Goal: Check status: Check status

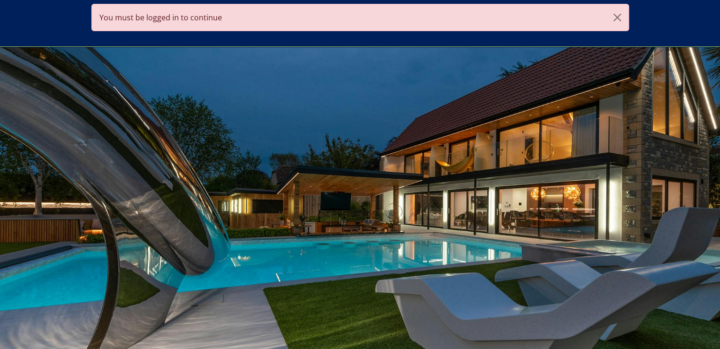
scroll to position [228, 0]
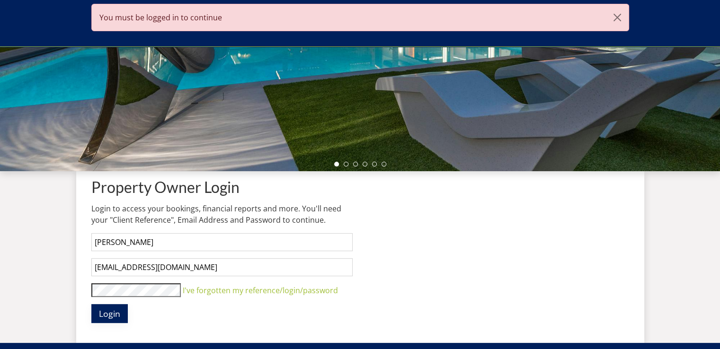
click at [112, 312] on span "Login" at bounding box center [109, 313] width 21 height 11
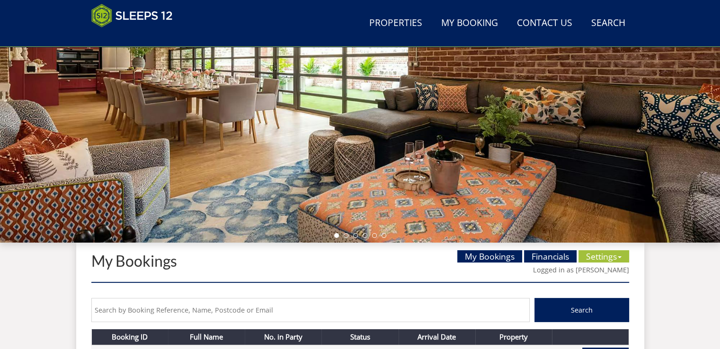
scroll to position [198, 0]
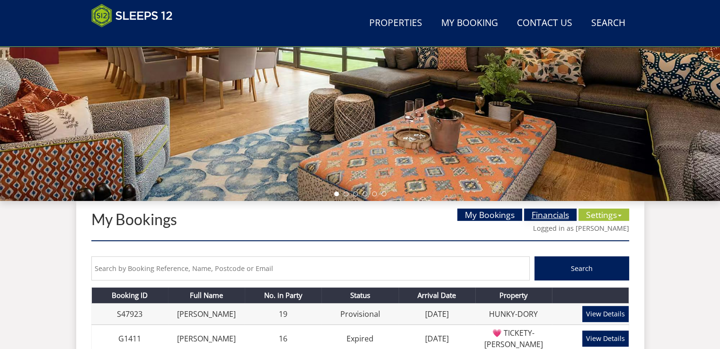
click at [553, 218] on link "Financials" at bounding box center [550, 215] width 53 height 12
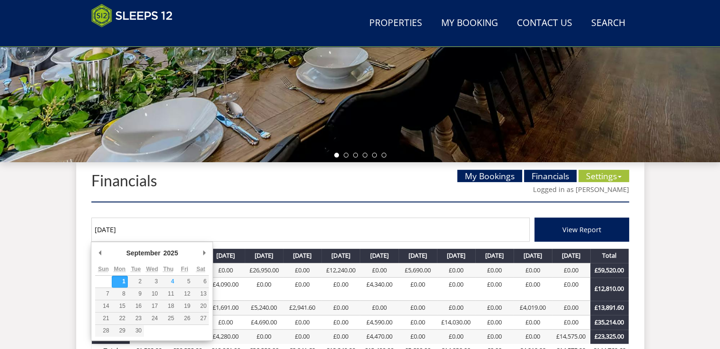
click at [116, 229] on input "[DATE]" at bounding box center [310, 230] width 438 height 24
type input "[DATE]"
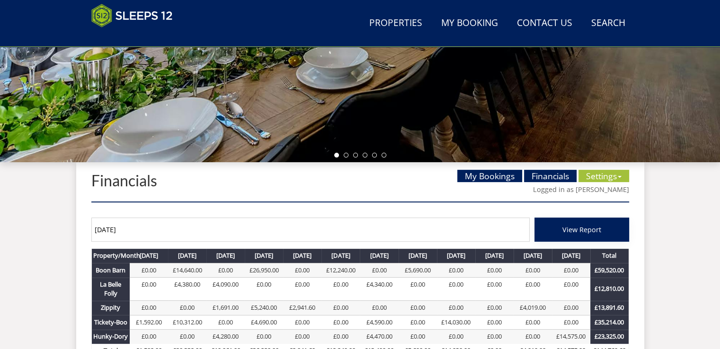
click at [587, 229] on span "View Report" at bounding box center [582, 229] width 39 height 9
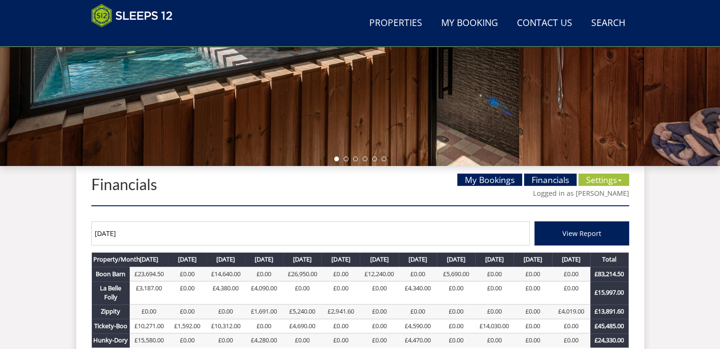
scroll to position [280, 0]
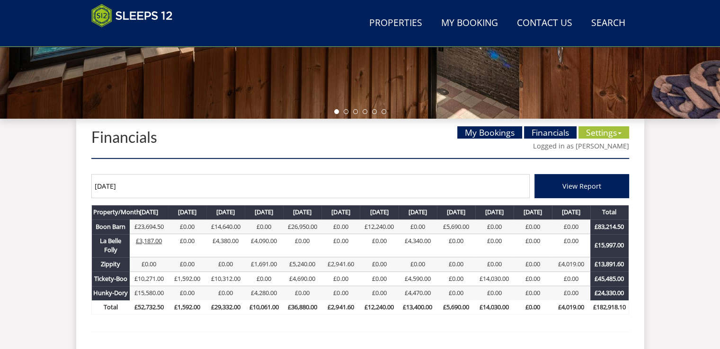
click at [150, 241] on link "£3,187.00" at bounding box center [149, 241] width 26 height 9
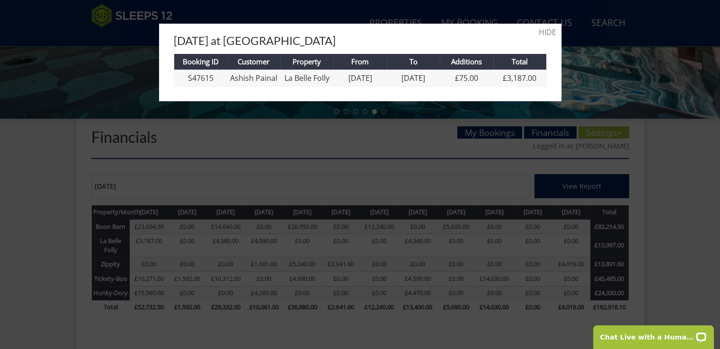
click at [145, 242] on div at bounding box center [360, 174] width 720 height 349
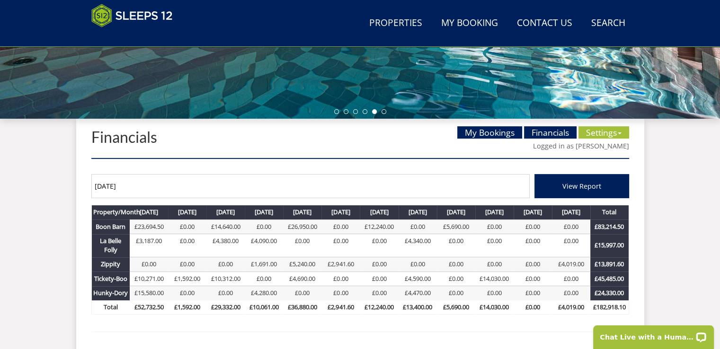
click at [145, 242] on link "£3,187.00" at bounding box center [149, 241] width 26 height 9
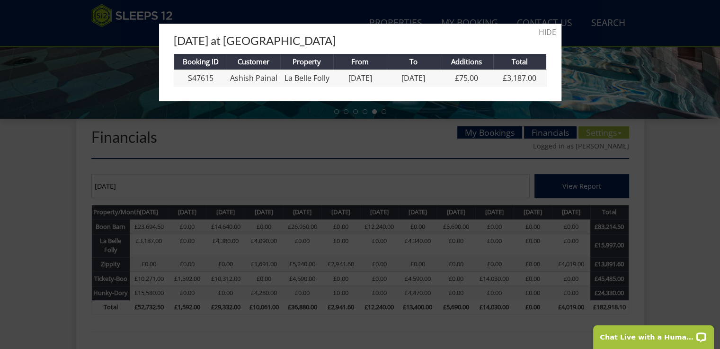
click at [89, 92] on div at bounding box center [360, 174] width 720 height 349
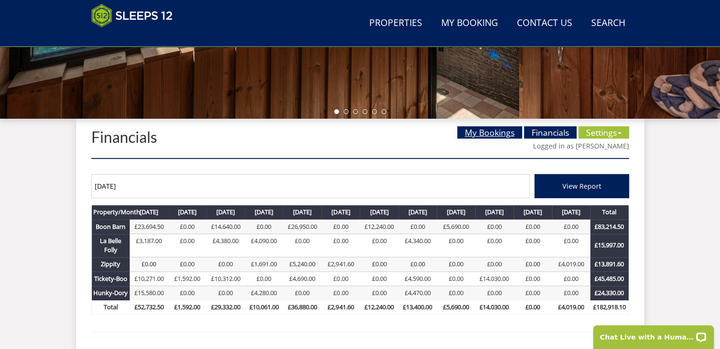
click at [483, 131] on link "My Bookings" at bounding box center [489, 132] width 65 height 12
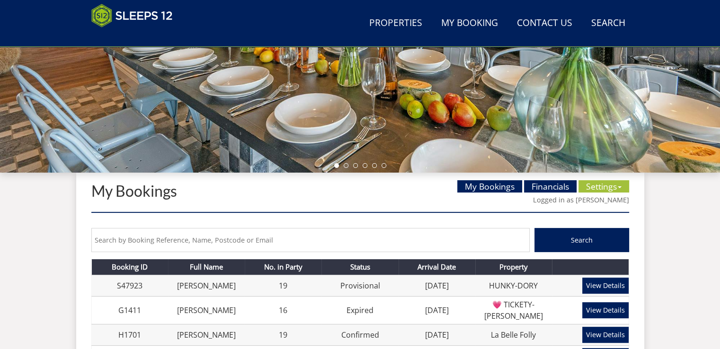
scroll to position [237, 0]
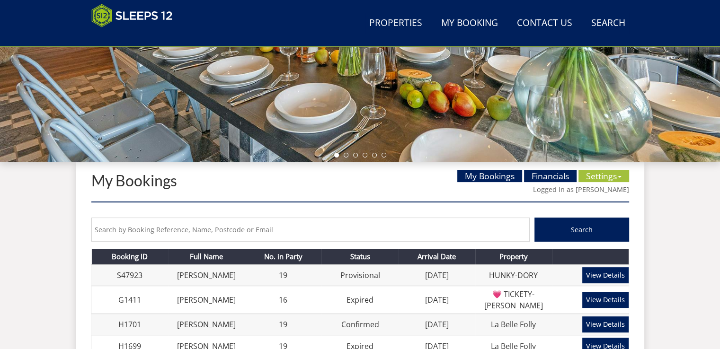
click at [282, 230] on input "text" at bounding box center [310, 230] width 438 height 24
type input "[PERSON_NAME]"
click at [551, 230] on button "Search" at bounding box center [582, 230] width 95 height 24
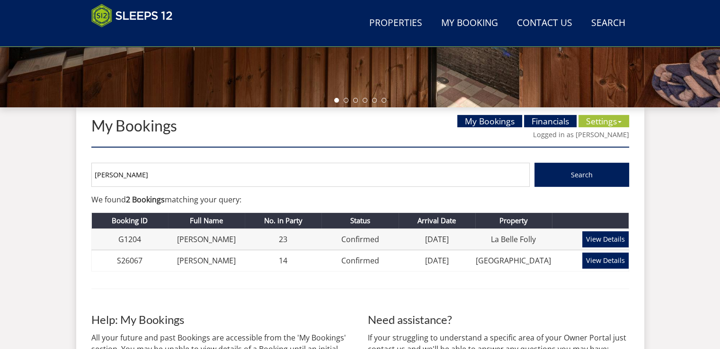
scroll to position [328, 0]
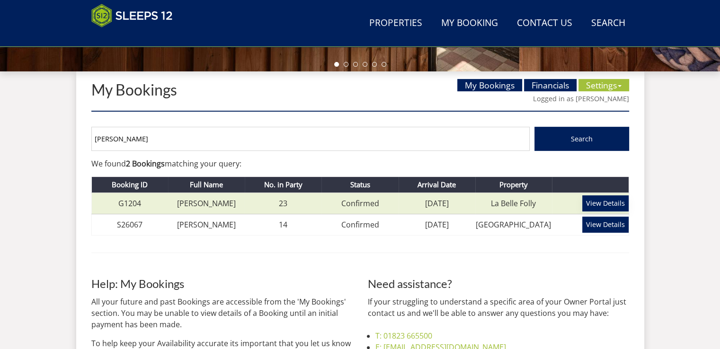
click at [600, 203] on link "View Details" at bounding box center [605, 204] width 46 height 16
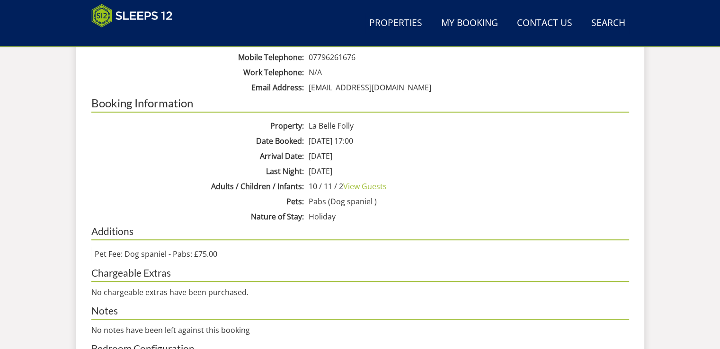
scroll to position [579, 0]
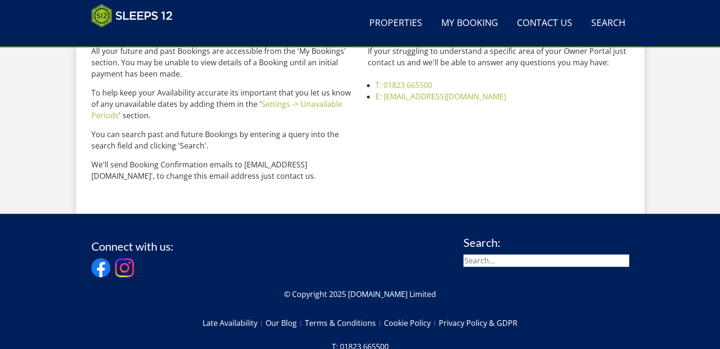
scroll to position [328, 0]
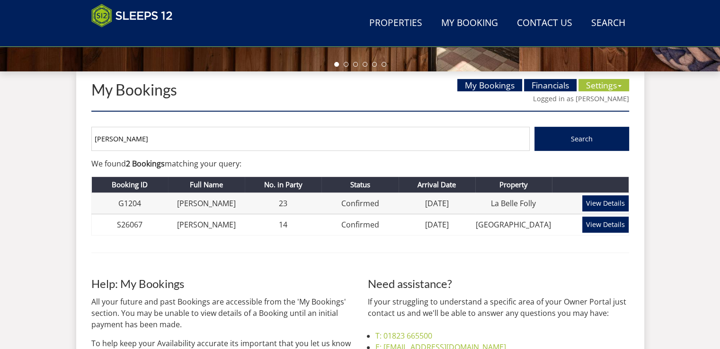
drag, startPoint x: 158, startPoint y: 144, endPoint x: 90, endPoint y: 137, distance: 67.6
click at [90, 137] on div "My Bookings My Bookings Financials Settings Availability Calendar Unavailable D…" at bounding box center [360, 261] width 568 height 378
type input "[PERSON_NAME]"
click at [543, 144] on button "Search" at bounding box center [582, 139] width 95 height 24
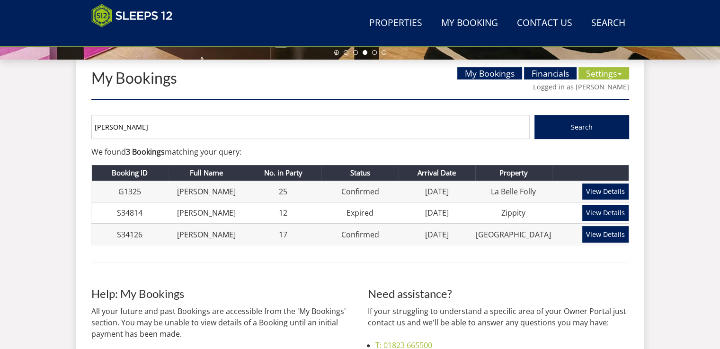
scroll to position [426, 0]
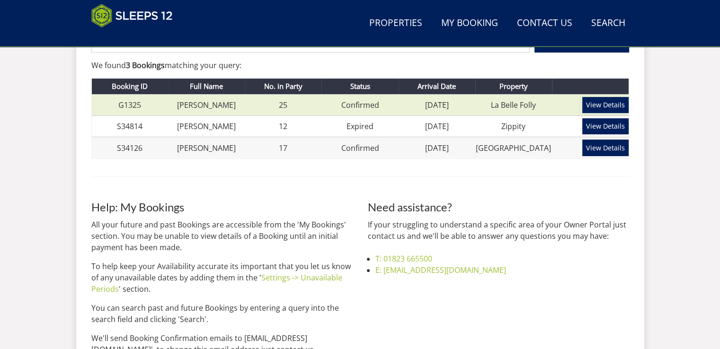
click at [616, 104] on link "View Details" at bounding box center [605, 105] width 46 height 16
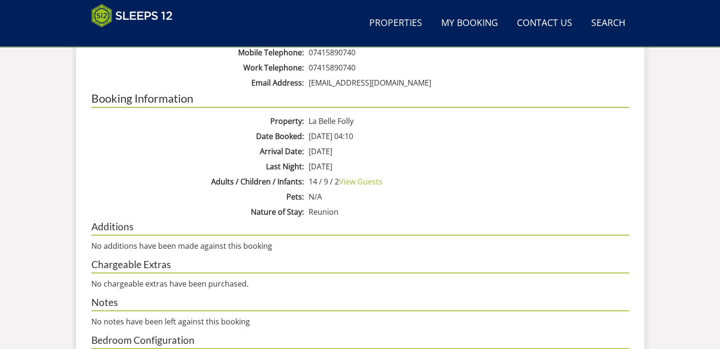
scroll to position [566, 0]
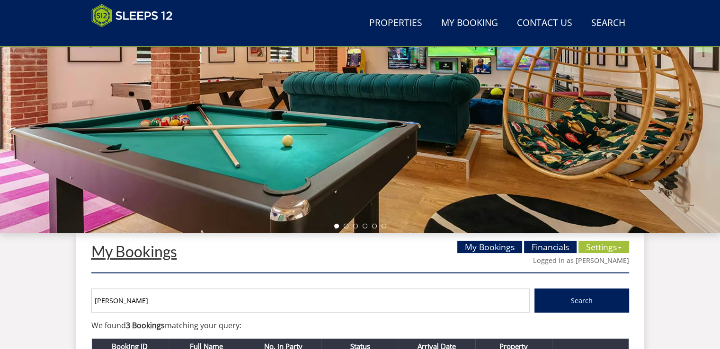
scroll to position [284, 0]
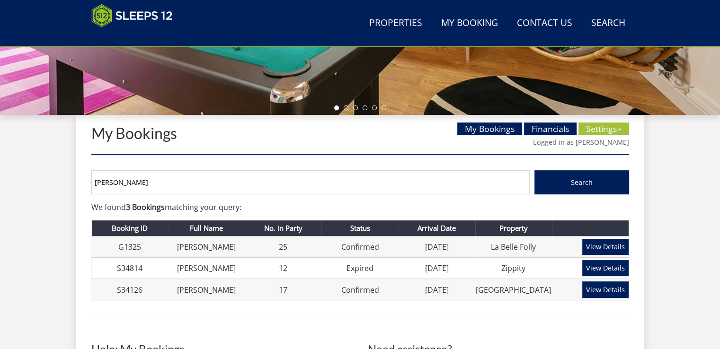
drag, startPoint x: 97, startPoint y: 181, endPoint x: 83, endPoint y: 180, distance: 13.3
click at [83, 180] on div "My Bookings My Bookings Financials Settings Availability Calendar Unavailable D…" at bounding box center [360, 315] width 568 height 400
type input "[PERSON_NAME]"
click at [536, 188] on button "Search" at bounding box center [582, 182] width 95 height 24
